Goal: Information Seeking & Learning: Learn about a topic

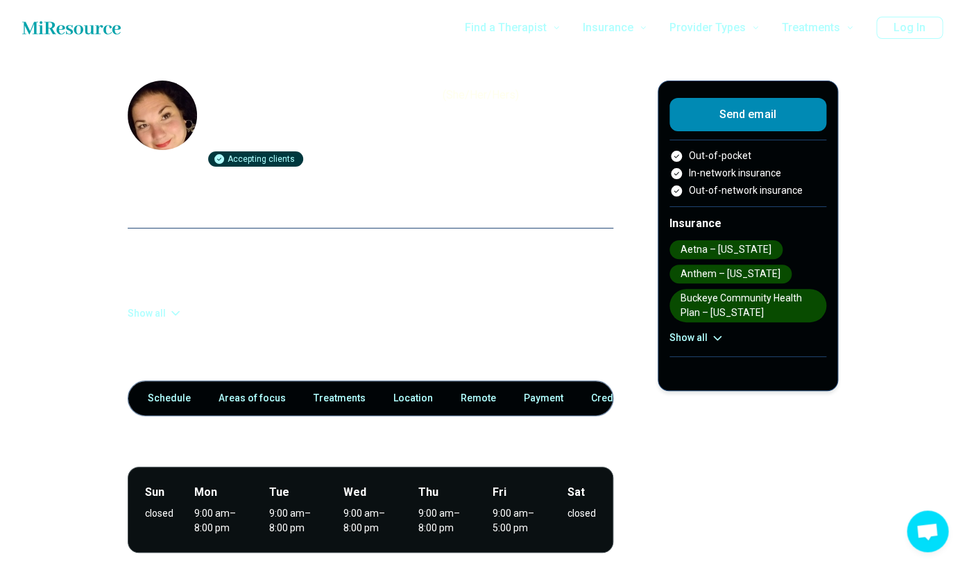
click at [160, 313] on button "Show all" at bounding box center [155, 313] width 55 height 15
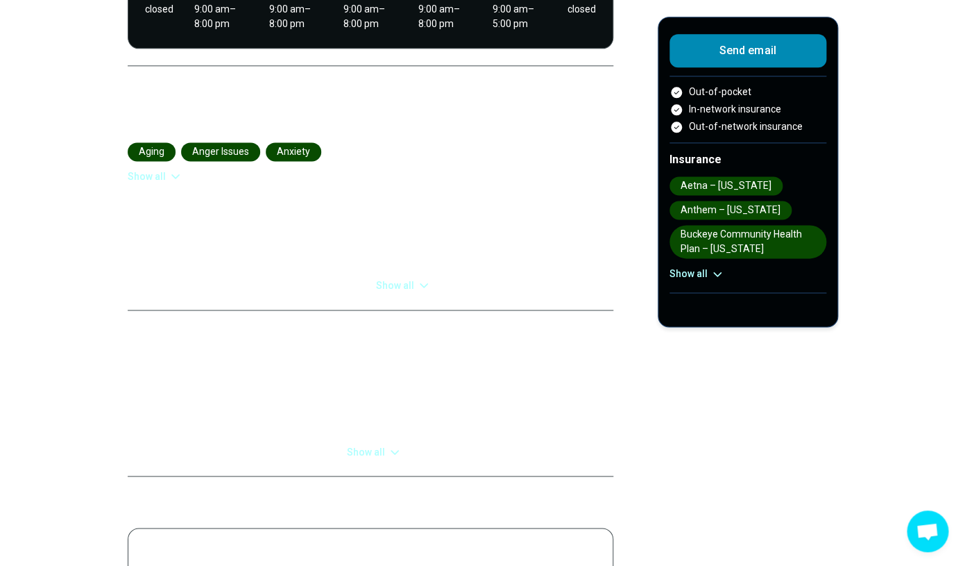
scroll to position [597, 0]
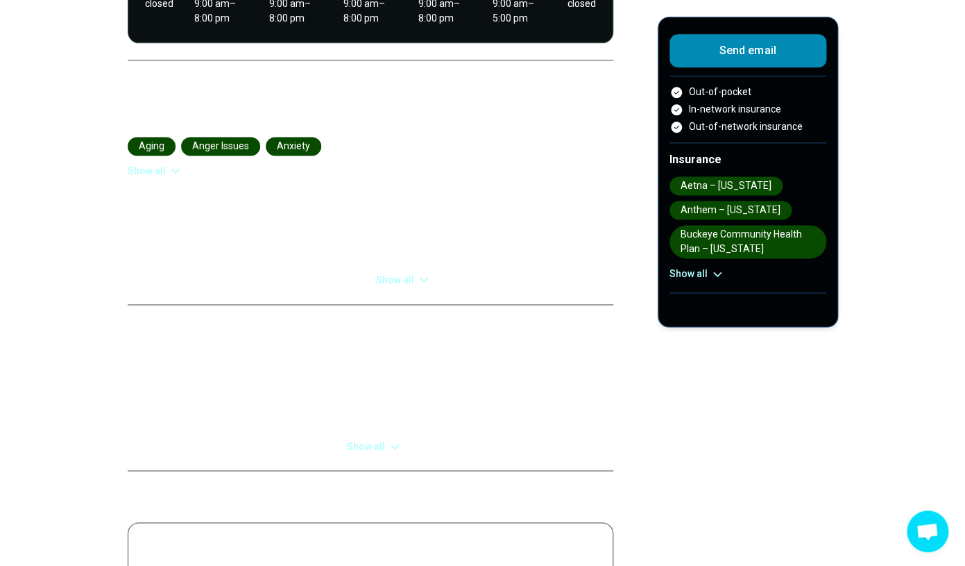
click at [402, 273] on button "Show all" at bounding box center [403, 280] width 55 height 15
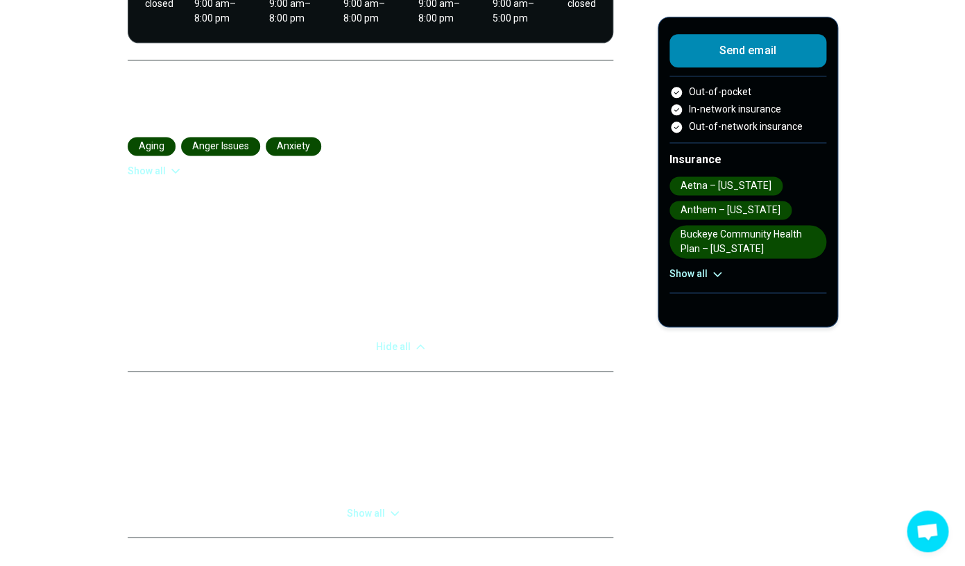
click at [172, 164] on icon at bounding box center [176, 171] width 14 height 14
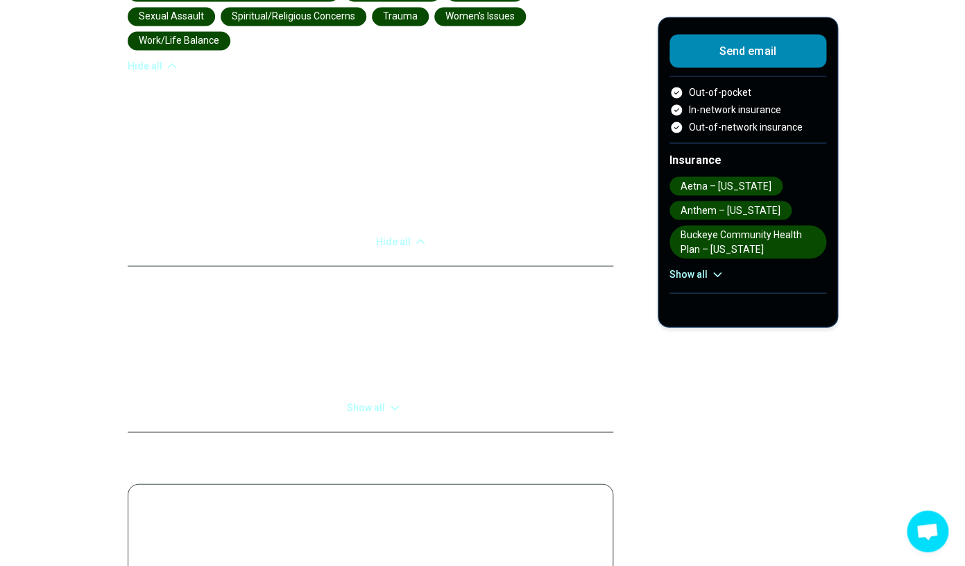
scroll to position [929, 0]
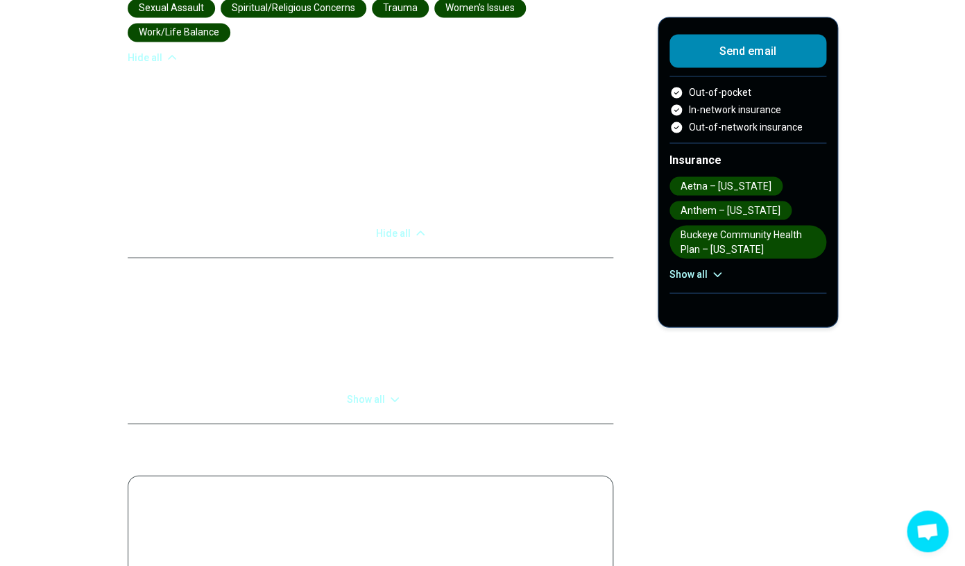
click at [357, 391] on button "Show all" at bounding box center [374, 398] width 55 height 15
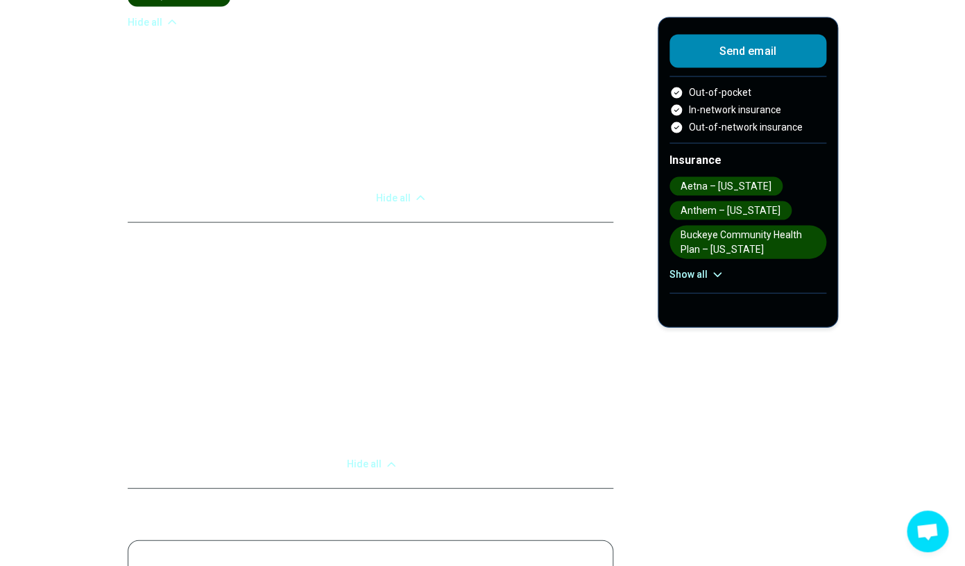
scroll to position [985, 0]
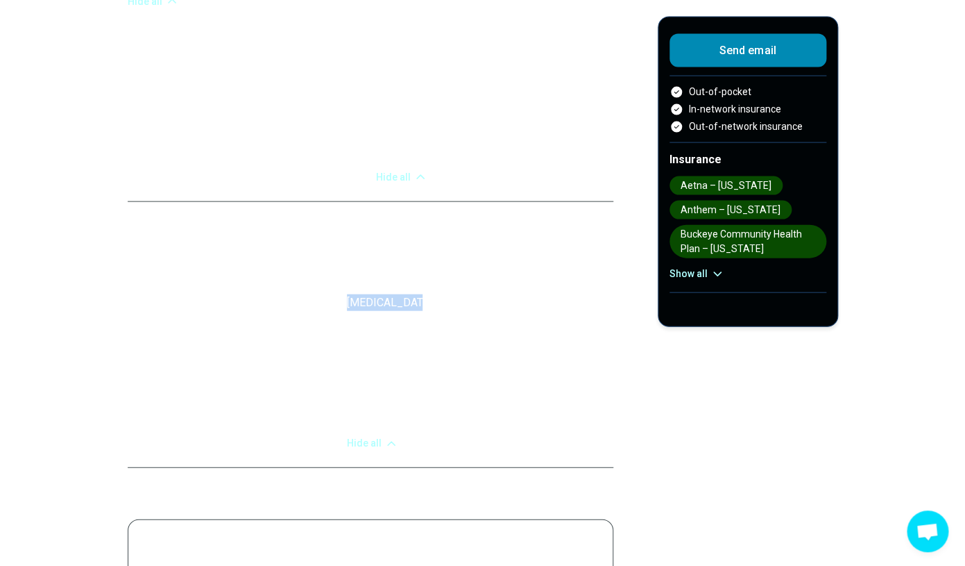
drag, startPoint x: 346, startPoint y: 263, endPoint x: 425, endPoint y: 266, distance: 78.5
click at [425, 266] on div "Therapeutic modalities Individual Therapy Treatments Energy Psychology [MEDICAL…" at bounding box center [371, 352] width 486 height 198
copy li "[MEDICAL_DATA]"
click at [607, 143] on div "Body positivity People who are [DEMOGRAPHIC_DATA] People who identify as [DEMOG…" at bounding box center [494, 115] width 237 height 140
click at [648, 441] on main "[PERSON_NAME] ( She/Her/Hers ) Counselor, Hypnotherapist, Licensed Professional…" at bounding box center [482, 249] width 965 height 2356
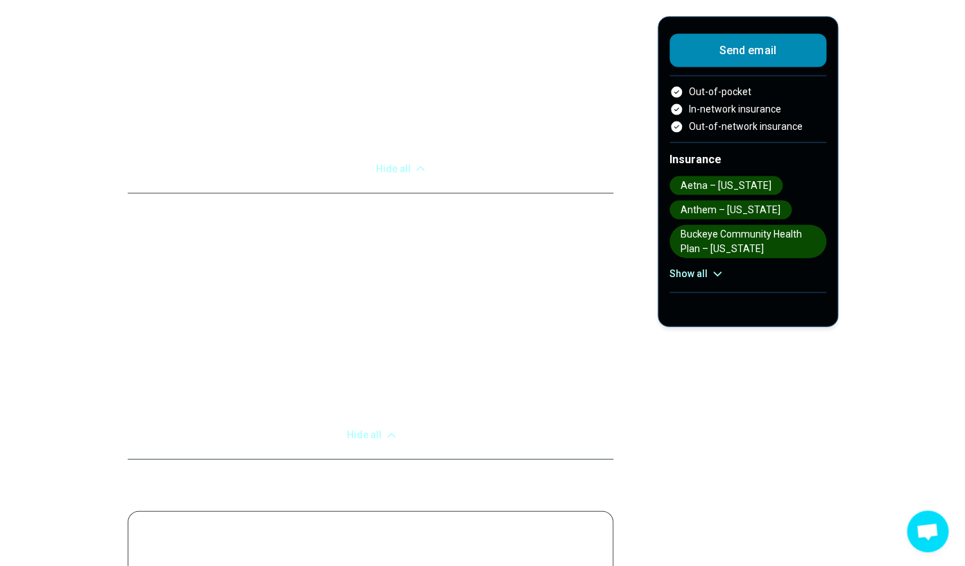
scroll to position [997, 0]
drag, startPoint x: 344, startPoint y: 236, endPoint x: 466, endPoint y: 237, distance: 122.2
click at [466, 241] on div "Therapeutic modalities Individual Therapy Treatments Energy Psychology [MEDICAL…" at bounding box center [371, 340] width 486 height 198
copy li "Energy Psychology"
click at [579, 439] on div "Location" at bounding box center [371, 467] width 486 height 57
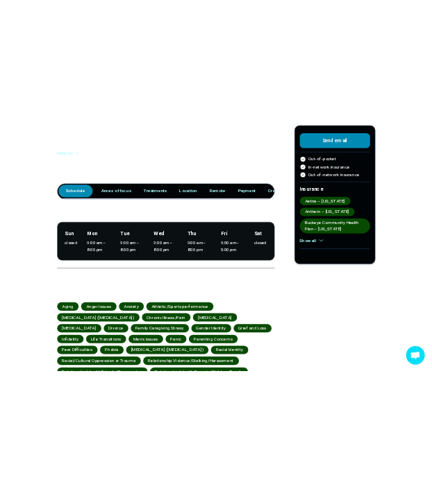
scroll to position [0, 0]
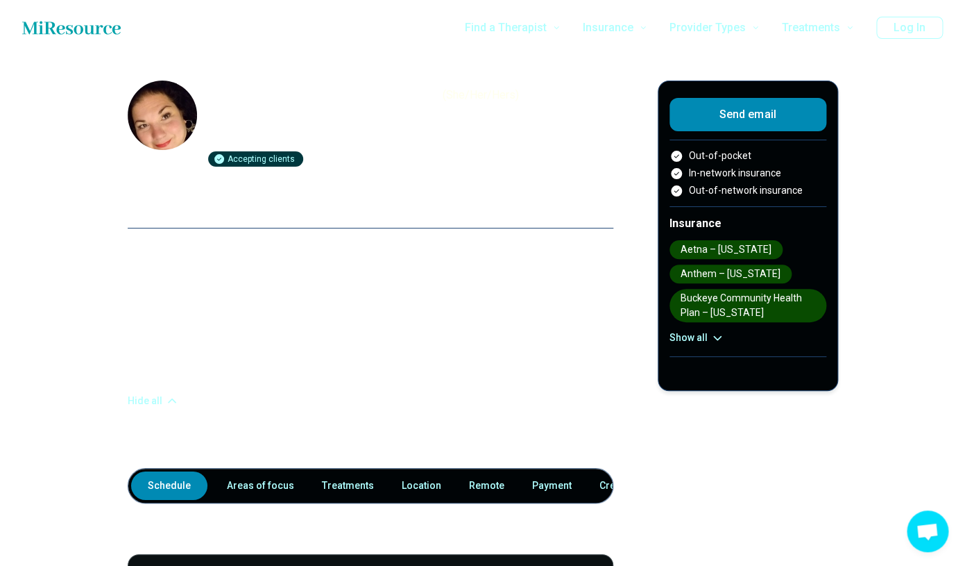
click at [693, 342] on button "Show all" at bounding box center [697, 337] width 55 height 15
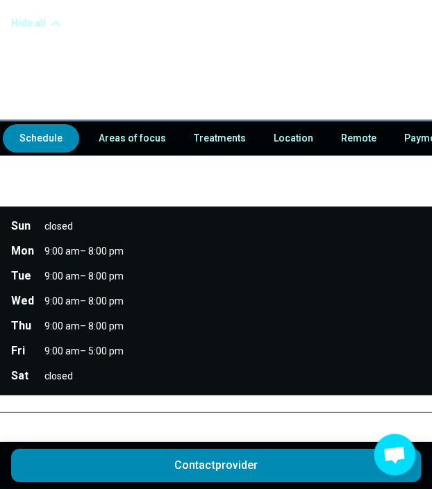
scroll to position [369, 0]
